Goal: Find contact information

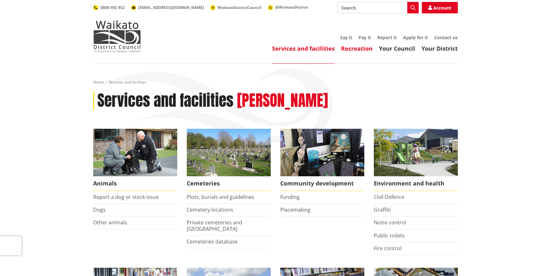
click at [364, 46] on link "Recreation" at bounding box center [356, 49] width 31 height 8
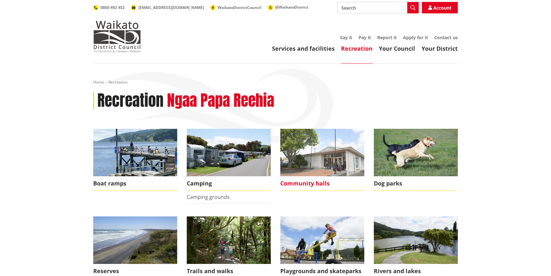
click at [317, 183] on span "Community halls" at bounding box center [322, 183] width 84 height 15
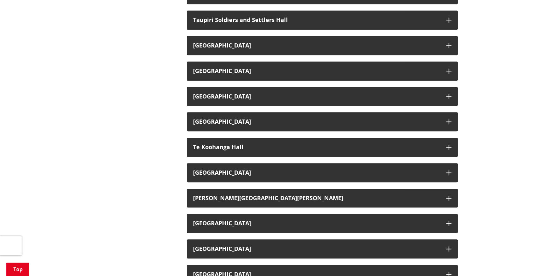
scroll to position [868, 0]
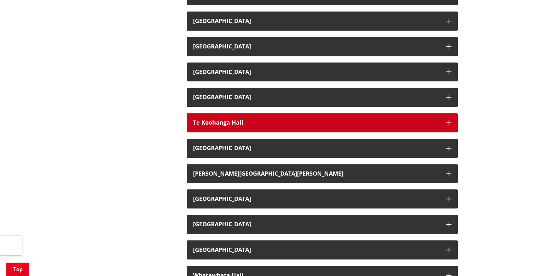
click at [237, 126] on h3 "Te Koohanga Hall" at bounding box center [316, 122] width 247 height 6
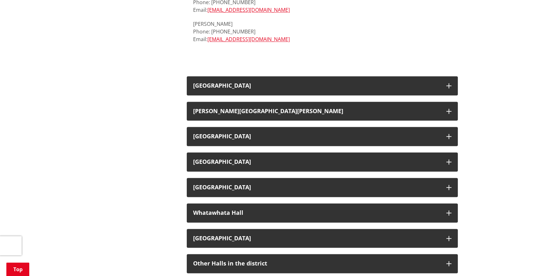
scroll to position [1099, 0]
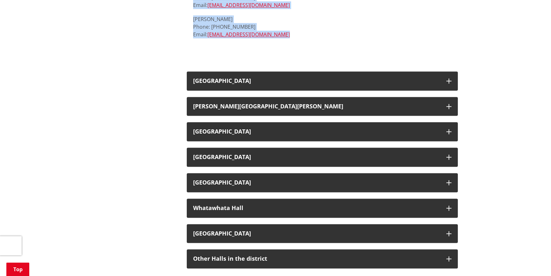
drag, startPoint x: 186, startPoint y: 150, endPoint x: 188, endPoint y: 222, distance: 72.9
copy div "Contact: Newa Hira Phone: 027 322 9447 Email: merepounamu1@gmail.com Percy Kuku…"
